Goal: Complete application form

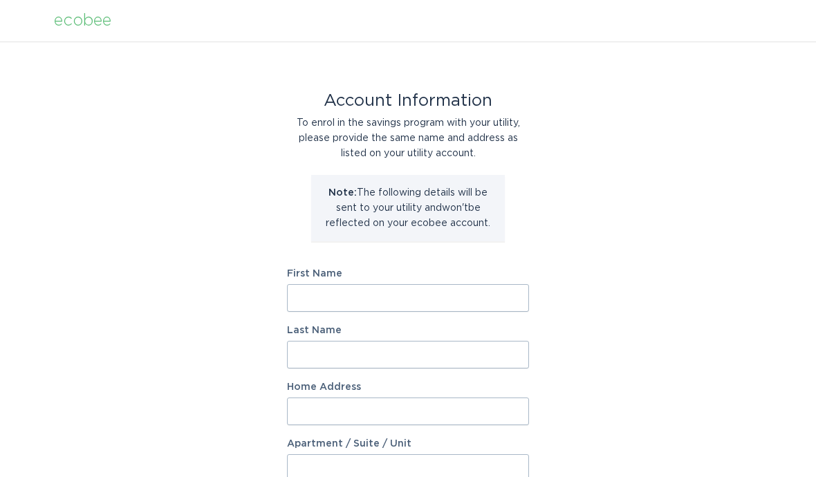
click at [495, 300] on input "First Name" at bounding box center [408, 298] width 242 height 28
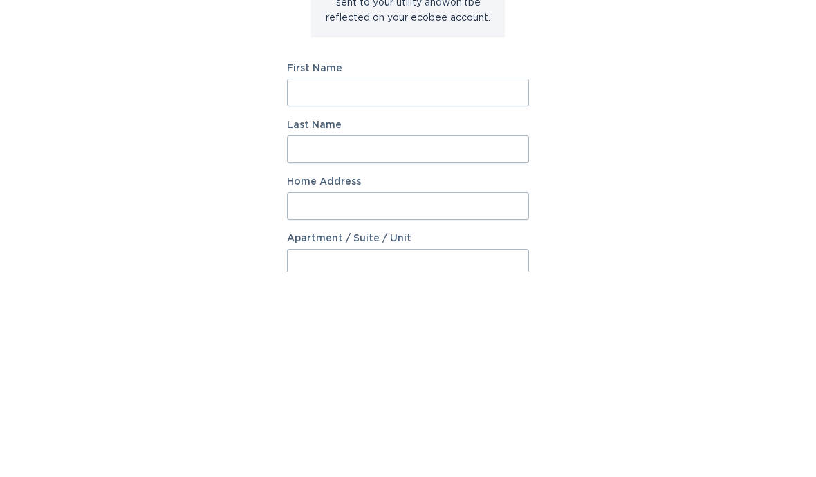
type input "[PERSON_NAME]"
type input "[STREET_ADDRESS]"
select select "US"
type input "Malvern"
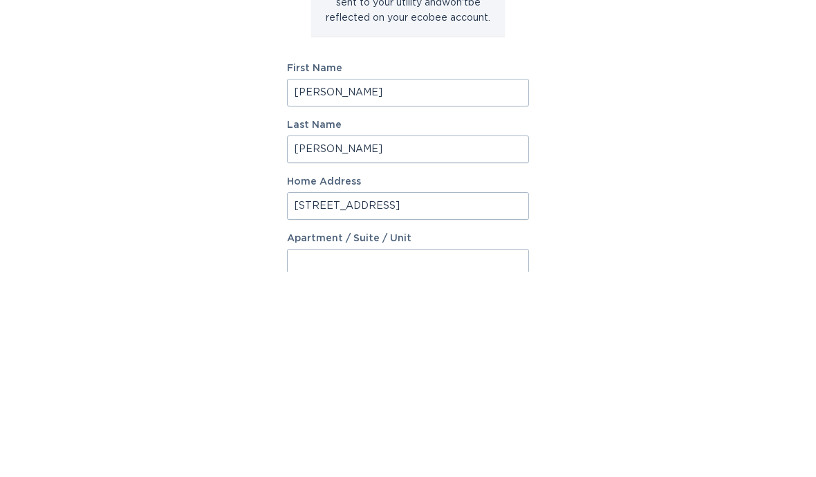
type input "19355"
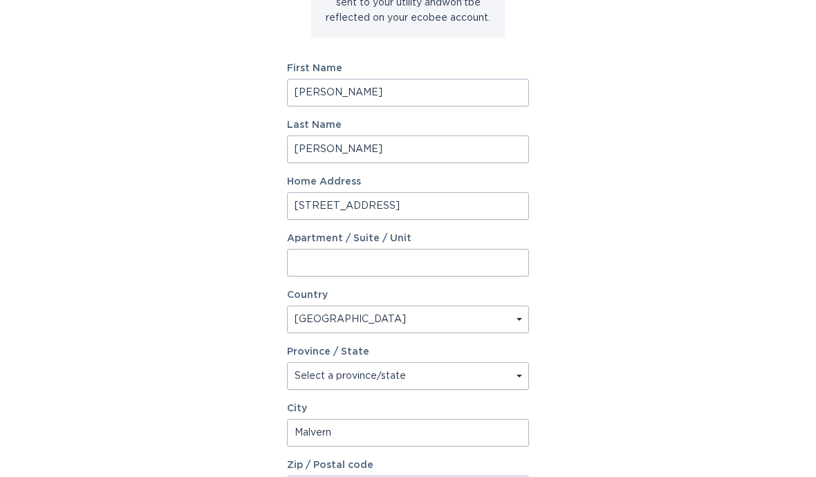
click at [496, 378] on select "Select a province/state [US_STATE] [US_STATE] [US_STATE] [US_STATE] [US_STATE] …" at bounding box center [408, 376] width 242 height 28
select select "PA"
